Goal: Transaction & Acquisition: Book appointment/travel/reservation

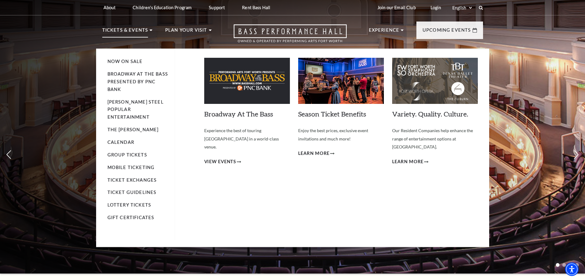
click at [107, 29] on p "Tickets & Events" at bounding box center [125, 31] width 46 height 11
click at [127, 61] on link "Now On Sale" at bounding box center [124, 61] width 35 height 5
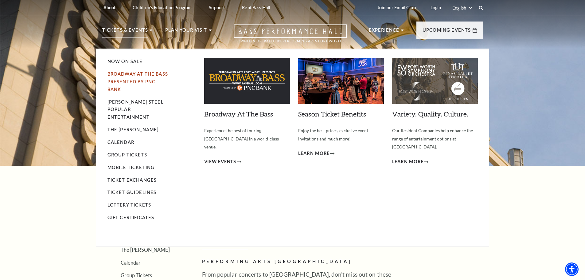
click at [121, 74] on link "Broadway At The Bass presented by PNC Bank" at bounding box center [137, 81] width 61 height 21
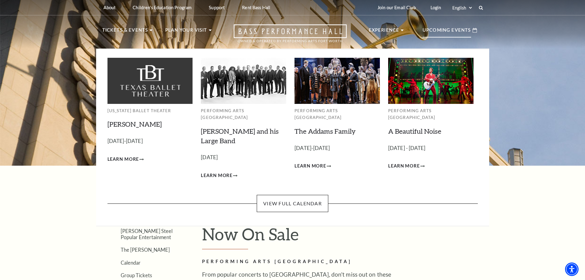
click at [409, 85] on img at bounding box center [430, 81] width 85 height 46
click at [409, 162] on span "Learn More" at bounding box center [404, 166] width 32 height 8
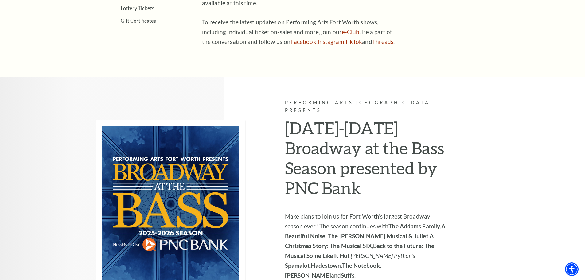
scroll to position [399, 0]
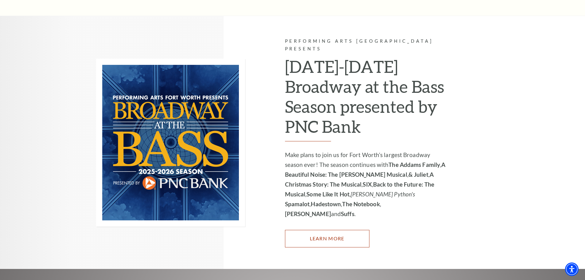
click at [335, 230] on link "Learn More" at bounding box center [327, 238] width 84 height 17
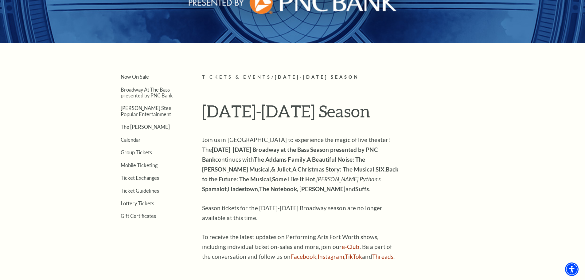
scroll to position [154, 0]
